Goal: Task Accomplishment & Management: Manage account settings

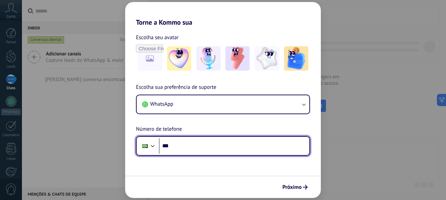
click at [188, 149] on input "***" at bounding box center [234, 146] width 151 height 16
paste input "**********"
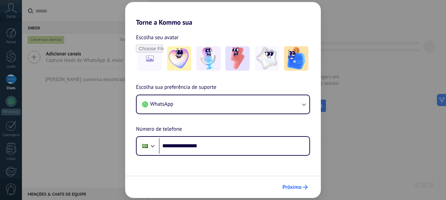
click at [306, 182] on button "Próximo" at bounding box center [295, 186] width 31 height 11
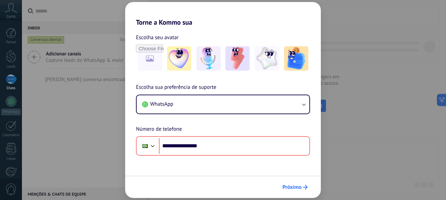
click at [295, 188] on span "Próximo" at bounding box center [292, 187] width 19 height 5
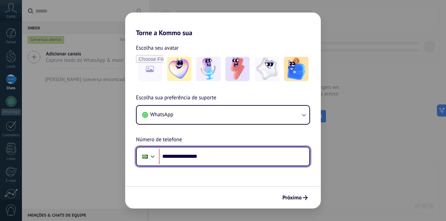
click at [182, 156] on input "**********" at bounding box center [234, 157] width 151 height 16
click at [184, 155] on input "**********" at bounding box center [234, 157] width 151 height 16
type input "**********"
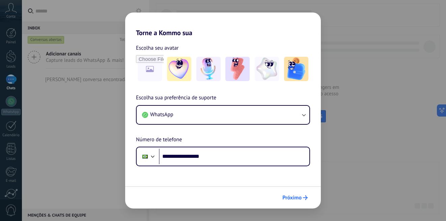
click at [295, 197] on span "Próximo" at bounding box center [292, 197] width 19 height 5
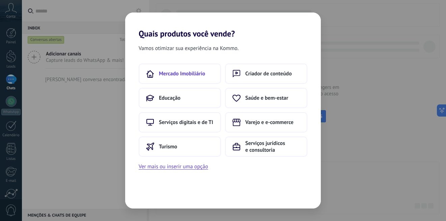
click at [202, 69] on button "Mercado Imobiliário" at bounding box center [180, 73] width 82 height 20
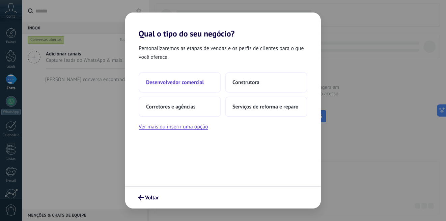
click at [206, 87] on button "Desenvolvedor comercial" at bounding box center [180, 82] width 82 height 20
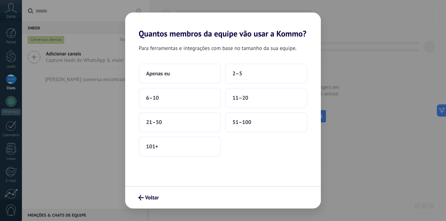
click at [199, 86] on div "Apenas eu 2–5 6–10 11–20 21–50 51–100 101+" at bounding box center [223, 109] width 169 height 93
click at [242, 71] on button "2–5" at bounding box center [266, 73] width 82 height 20
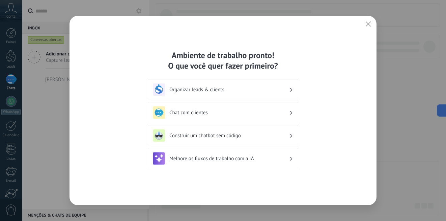
click at [238, 86] on div "Organizar leads & clients" at bounding box center [223, 89] width 140 height 12
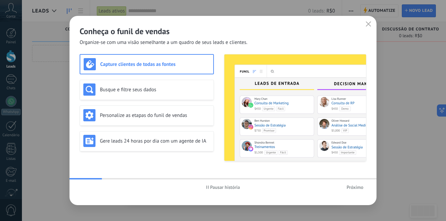
click at [354, 183] on button "Próximo" at bounding box center [355, 187] width 23 height 10
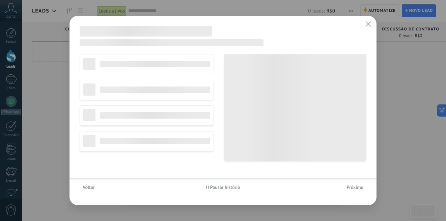
click at [356, 184] on button "Próximo" at bounding box center [355, 187] width 23 height 10
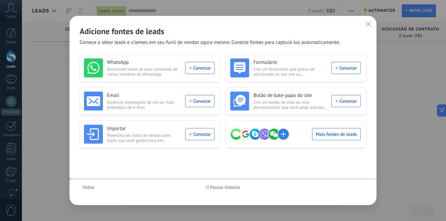
click at [356, 184] on div "Voltar Pausar história" at bounding box center [223, 187] width 307 height 16
click at [91, 185] on span "Voltar" at bounding box center [89, 187] width 12 height 5
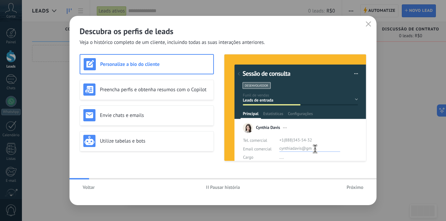
click at [358, 188] on span "Próximo" at bounding box center [355, 187] width 17 height 5
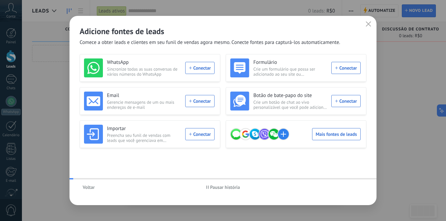
click at [358, 188] on div "Voltar Pausar história" at bounding box center [223, 187] width 307 height 16
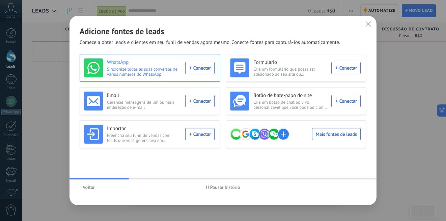
click at [196, 71] on div "WhatsApp Sincronize todas as suas conversas de vários números do WhatsApp Conec…" at bounding box center [149, 67] width 131 height 19
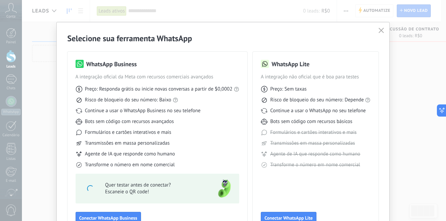
click at [379, 32] on icon "button" at bounding box center [381, 30] width 5 height 5
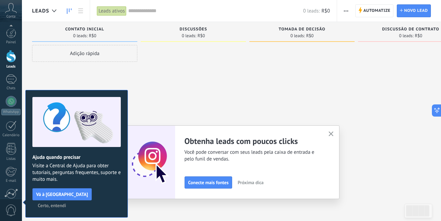
scroll to position [60, 0]
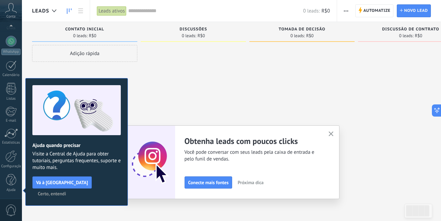
click at [332, 135] on icon "button" at bounding box center [331, 133] width 5 height 5
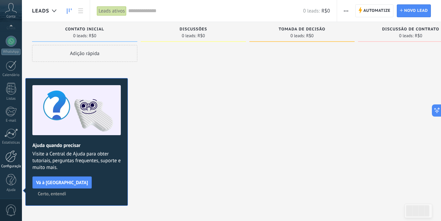
click at [7, 160] on div at bounding box center [10, 156] width 11 height 12
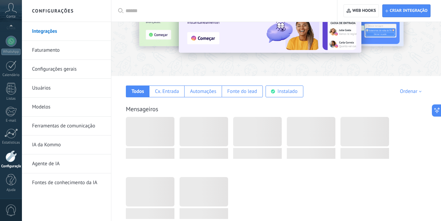
scroll to position [101, 0]
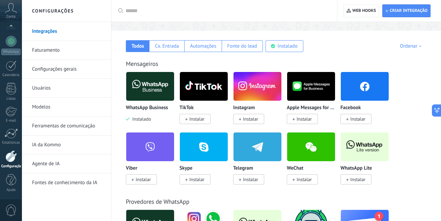
click at [70, 122] on link "Ferramentas de comunicação" at bounding box center [68, 125] width 72 height 19
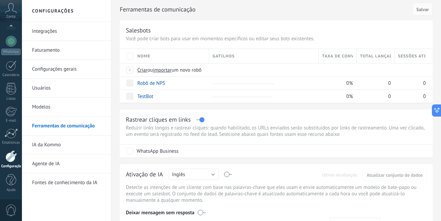
scroll to position [34, 0]
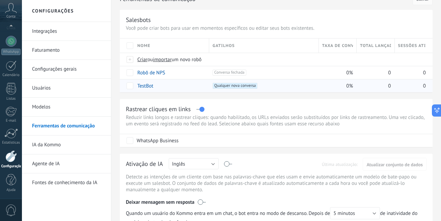
click at [239, 86] on span "Qualquer nova conversa +0" at bounding box center [235, 86] width 45 height 6
drag, startPoint x: 240, startPoint y: 86, endPoint x: 228, endPoint y: 84, distance: 12.3
click at [228, 84] on span "Qualquer nova conversa +0" at bounding box center [235, 86] width 45 height 6
click at [229, 84] on span "Qualquer nova conversa +0" at bounding box center [235, 86] width 45 height 6
click at [233, 84] on span "Qualquer nova conversa +0" at bounding box center [235, 86] width 45 height 6
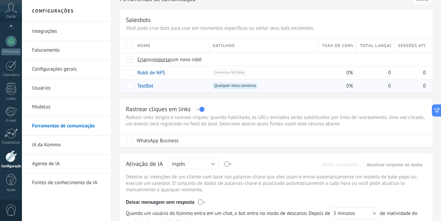
click at [241, 87] on span "Qualquer nova conversa +0" at bounding box center [235, 86] width 45 height 6
click at [248, 87] on span "Qualquer nova conversa +0" at bounding box center [235, 86] width 45 height 6
click at [231, 71] on span "Conversa fechada +0" at bounding box center [229, 73] width 33 height 6
